Goal: Task Accomplishment & Management: Complete application form

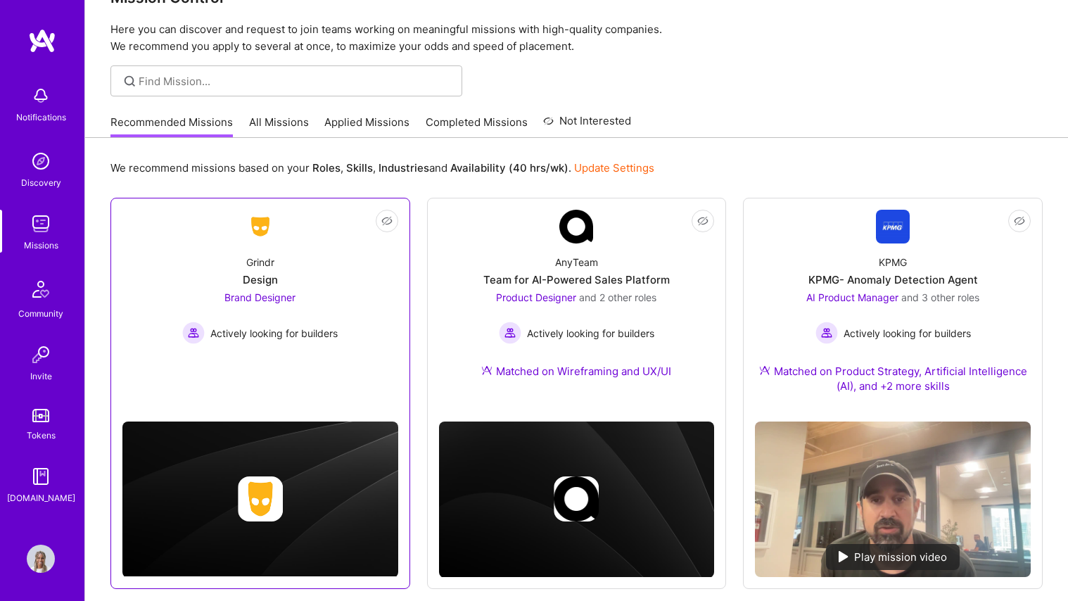
scroll to position [36, 0]
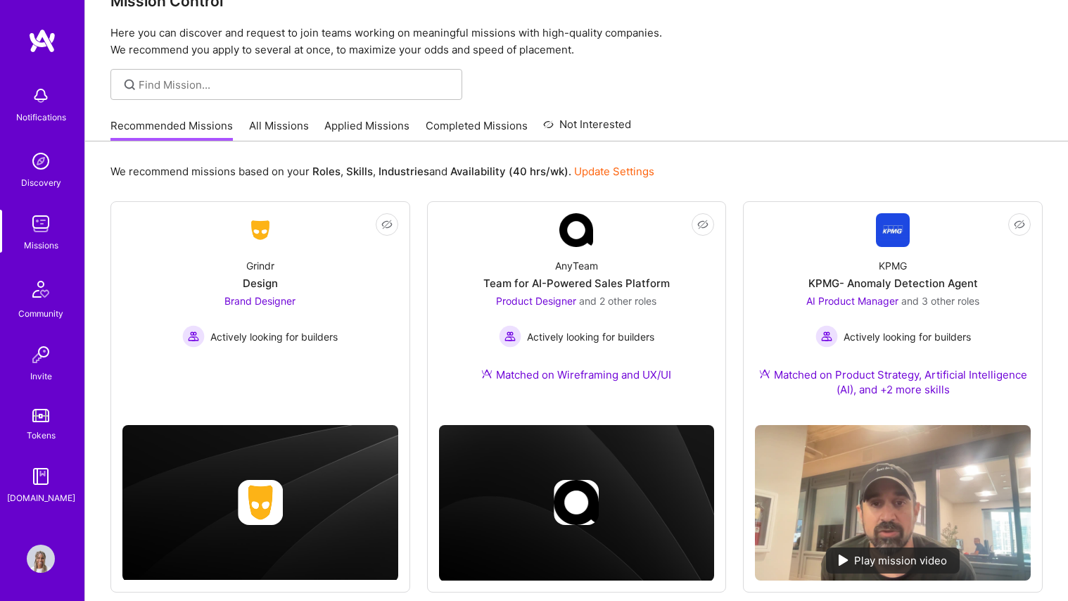
click at [388, 120] on link "Applied Missions" at bounding box center [366, 129] width 85 height 23
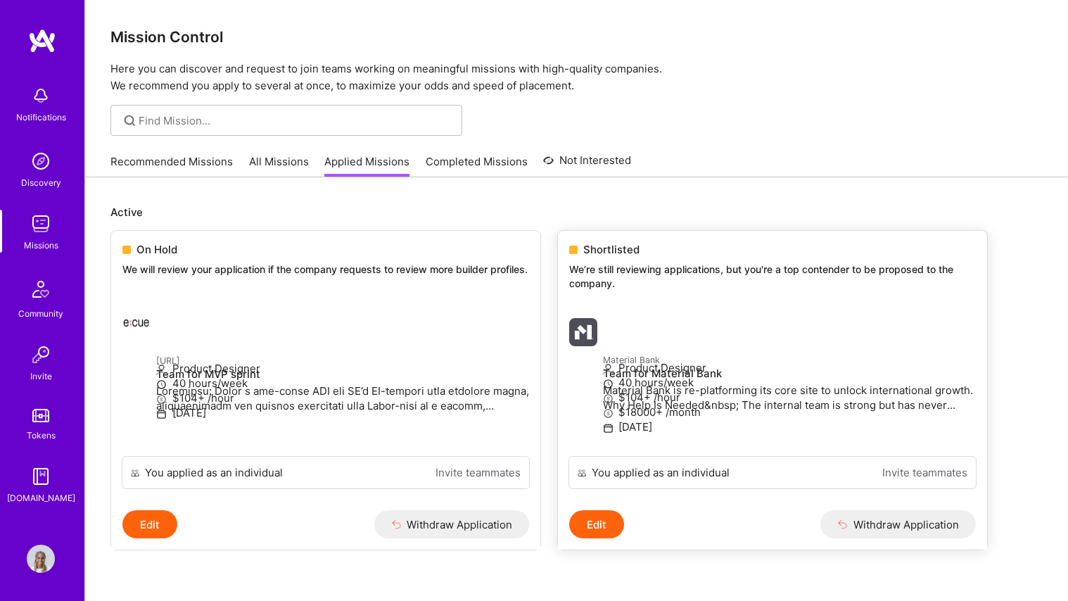
click at [655, 272] on p "We’re still reviewing applications, but you're a top contender to be proposed t…" at bounding box center [772, 276] width 407 height 27
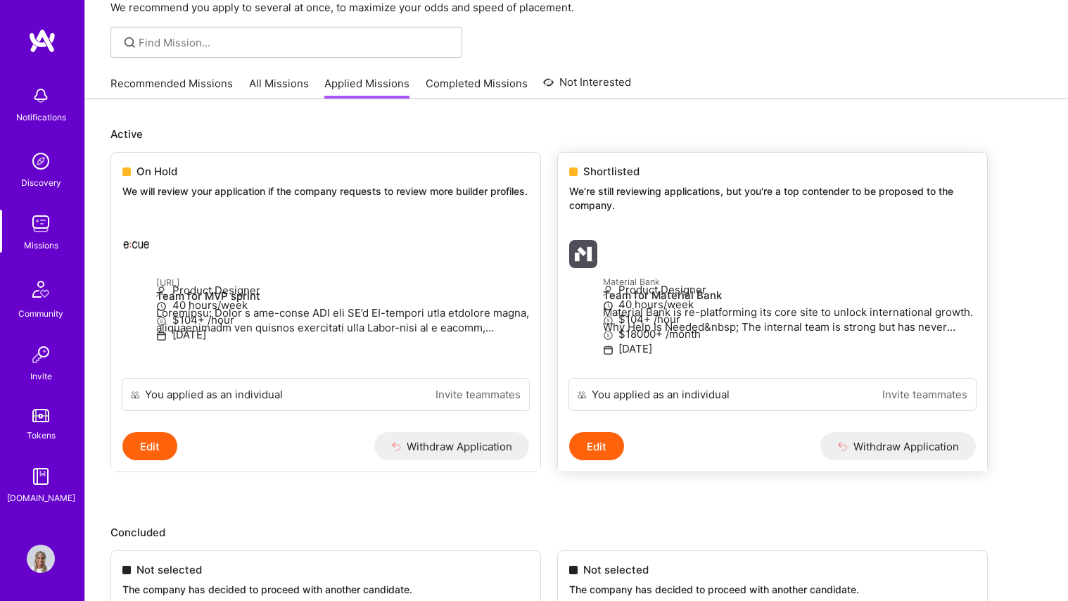
scroll to position [82, 0]
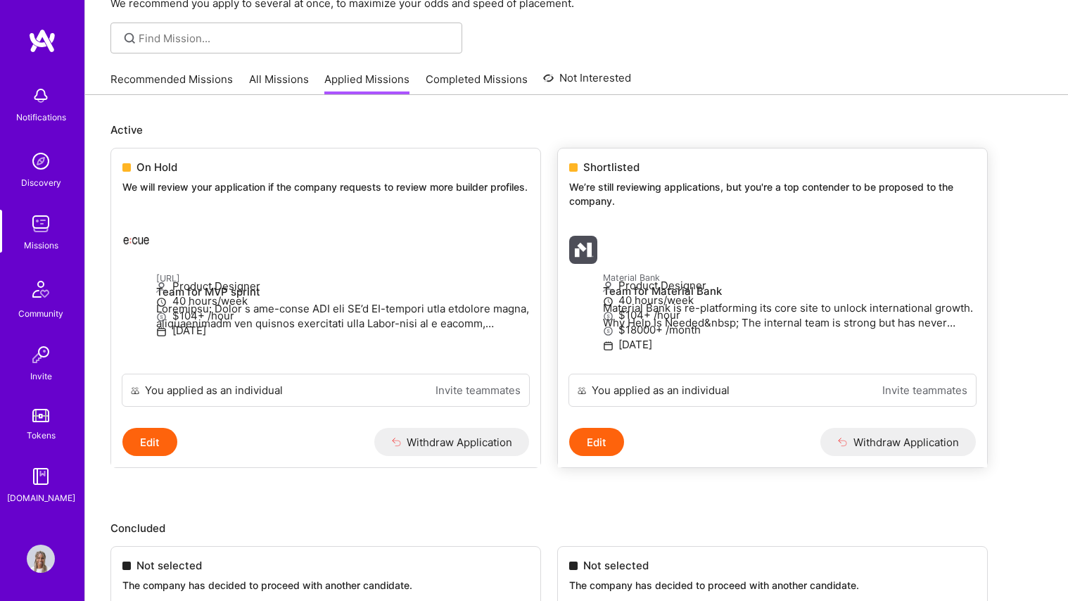
click at [649, 352] on p "[DATE]" at bounding box center [789, 344] width 373 height 15
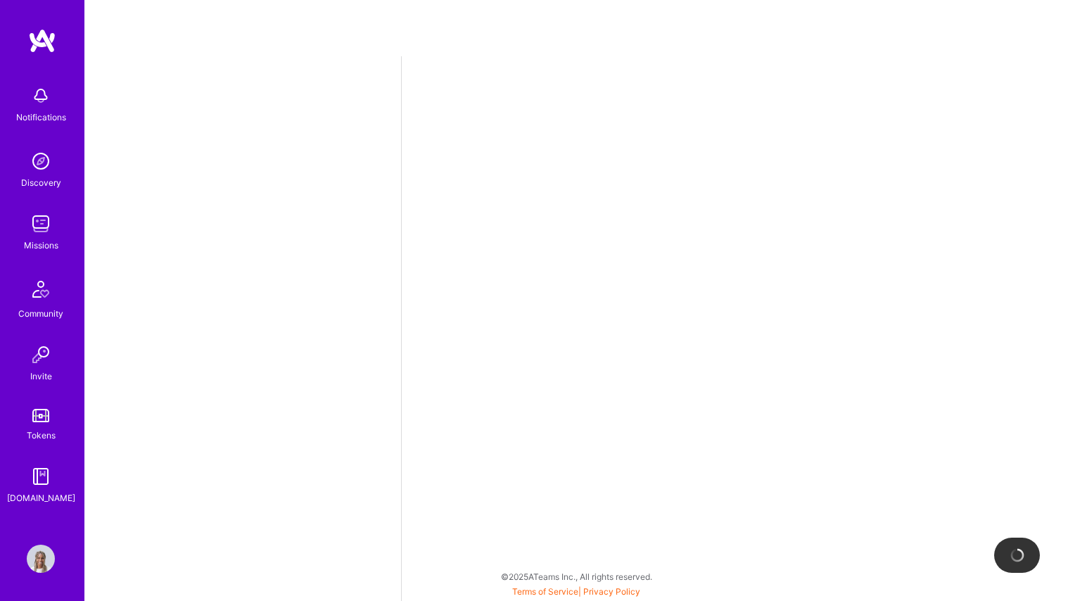
select select "CA"
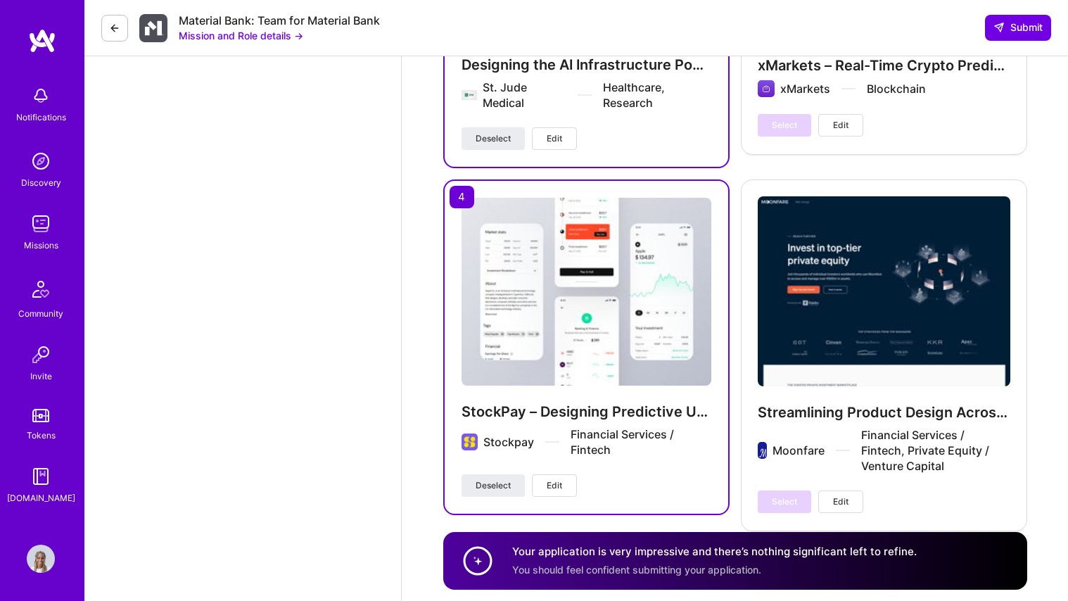
scroll to position [2691, 0]
click at [949, 320] on div "Streamlining Product Design Across Growth and Scale Moonfare Financial Services…" at bounding box center [884, 355] width 286 height 350
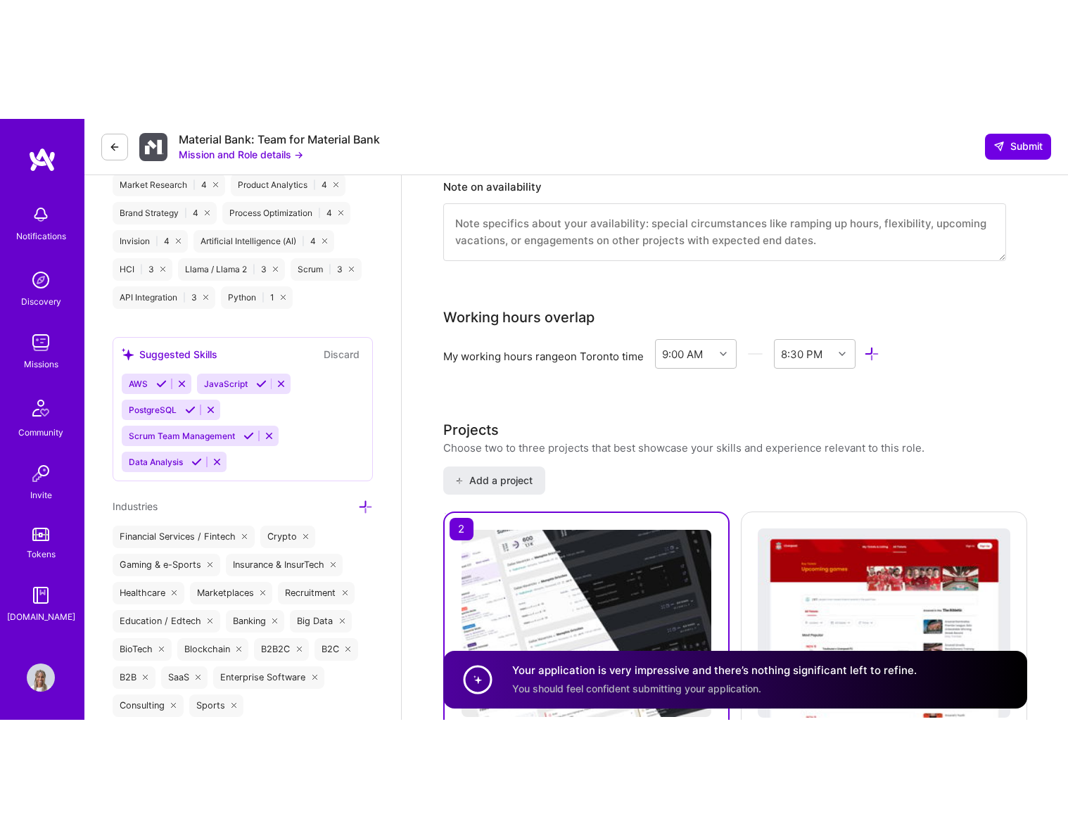
scroll to position [1462, 0]
